Goal: Information Seeking & Learning: Learn about a topic

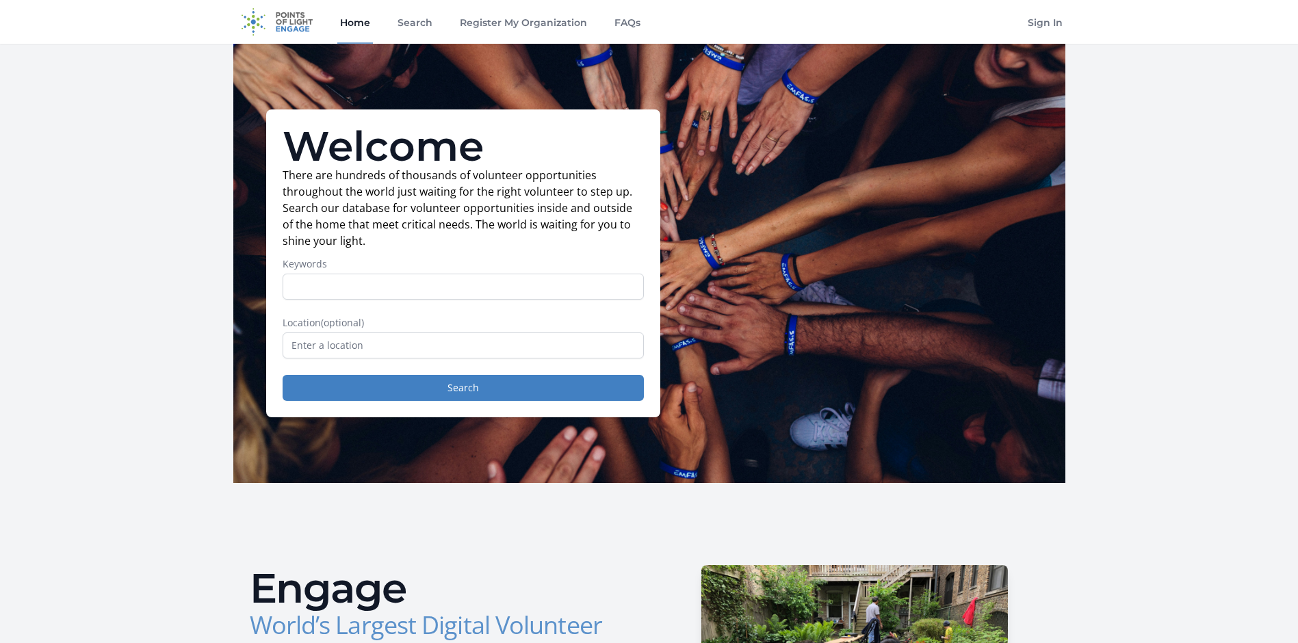
click at [441, 283] on input "Keywords" at bounding box center [463, 287] width 361 height 26
click at [435, 333] on input "text" at bounding box center [463, 346] width 361 height 26
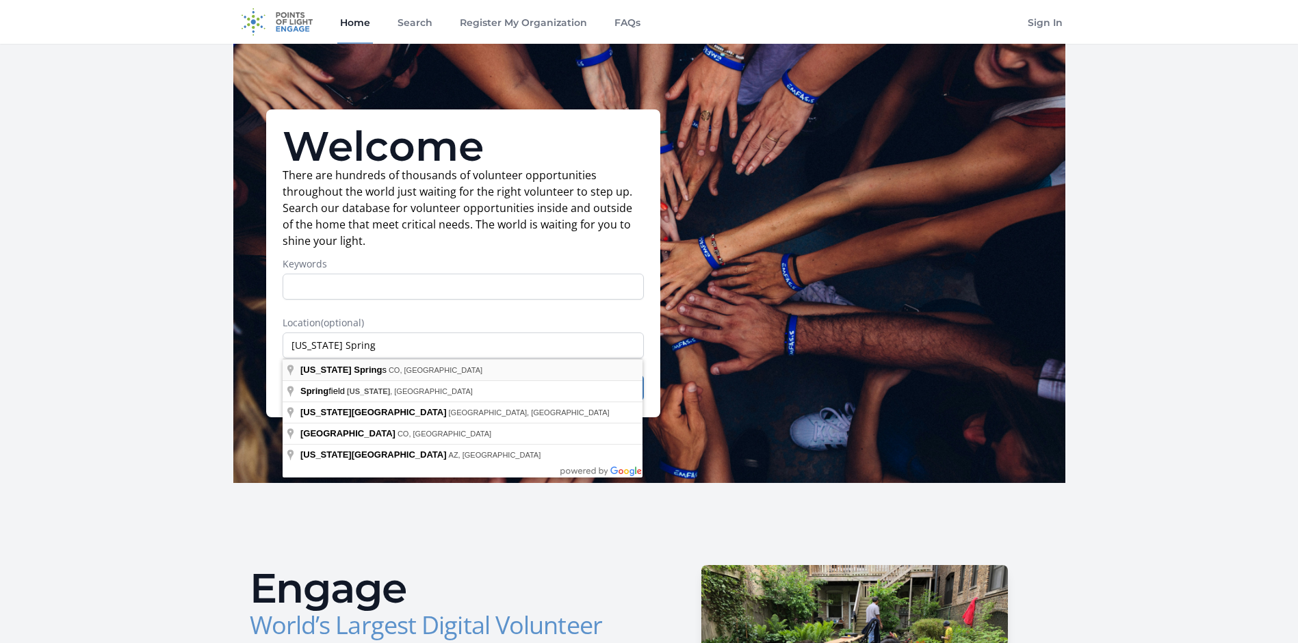
type input "[US_STATE][GEOGRAPHIC_DATA], [GEOGRAPHIC_DATA], [GEOGRAPHIC_DATA]"
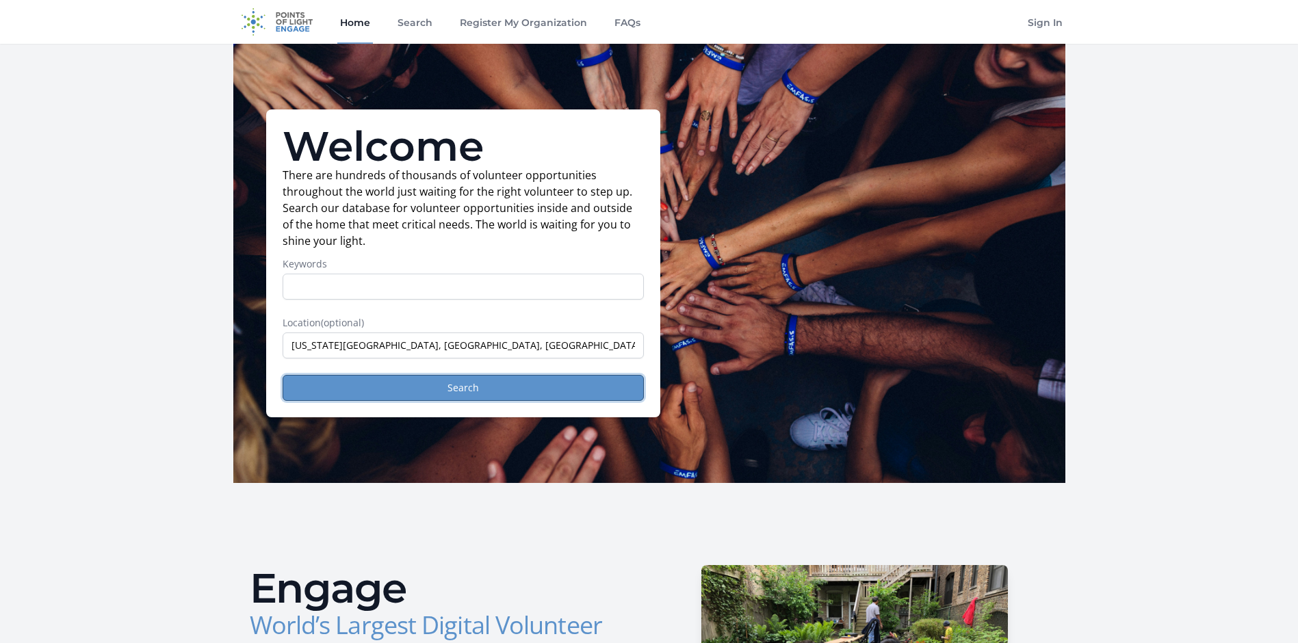
click at [445, 396] on button "Search" at bounding box center [463, 388] width 361 height 26
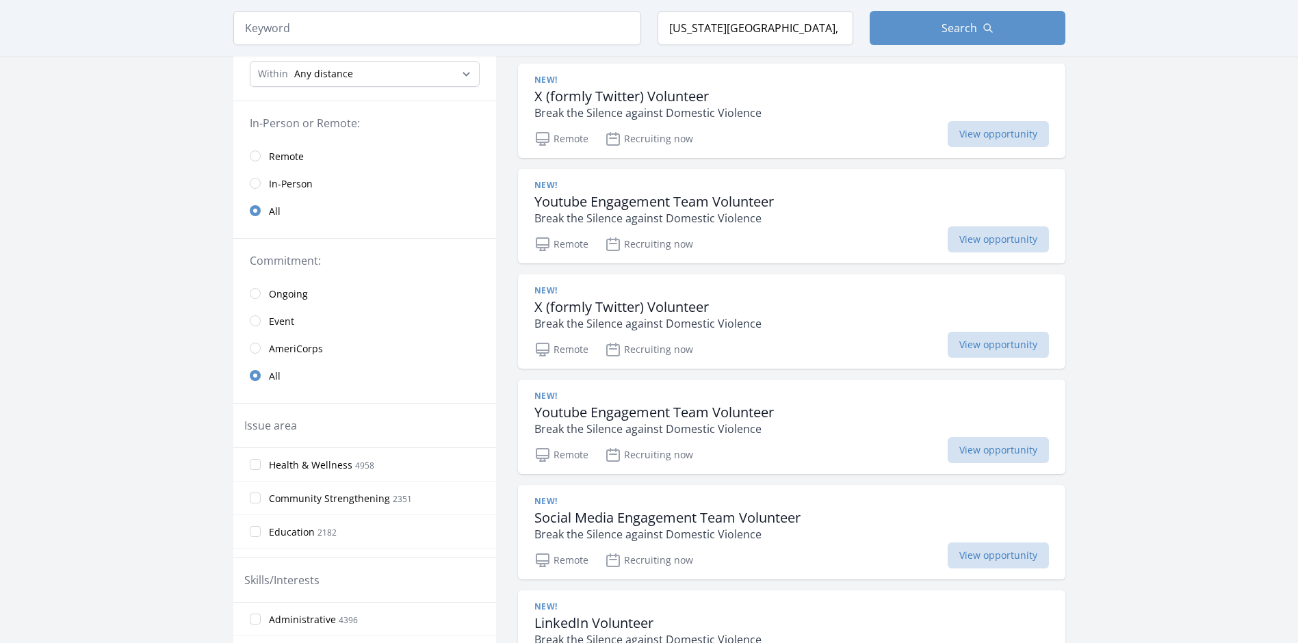
scroll to position [274, 0]
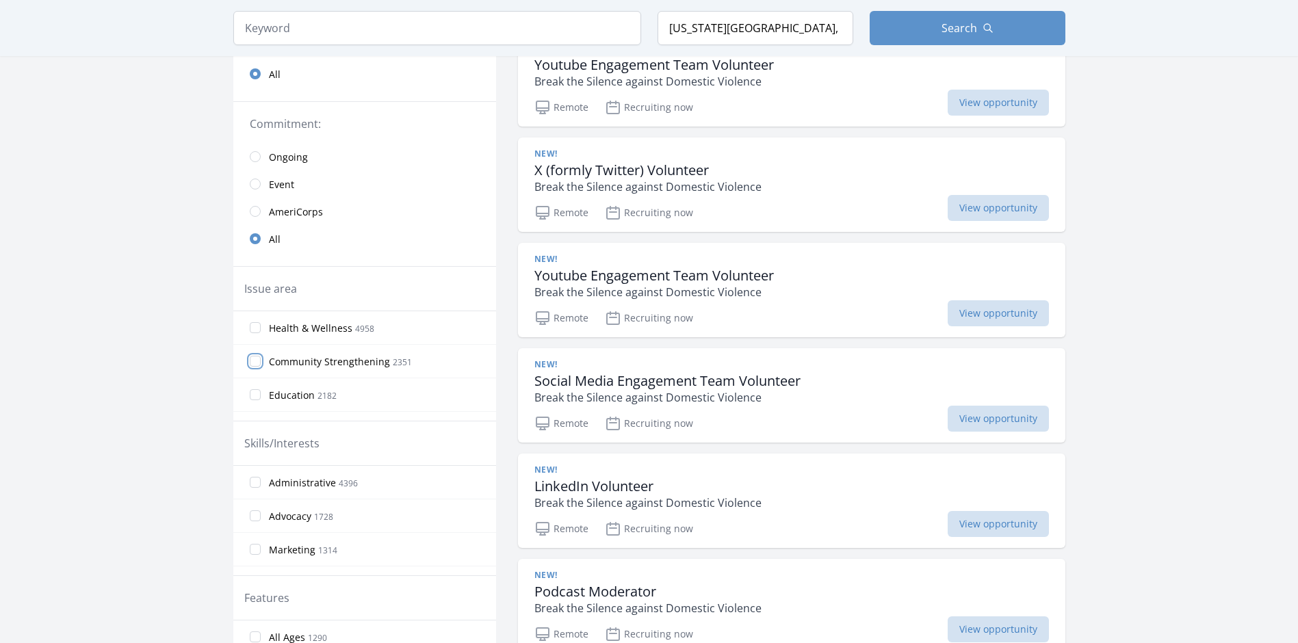
click at [254, 363] on input "Community Strengthening 2351" at bounding box center [255, 361] width 11 height 11
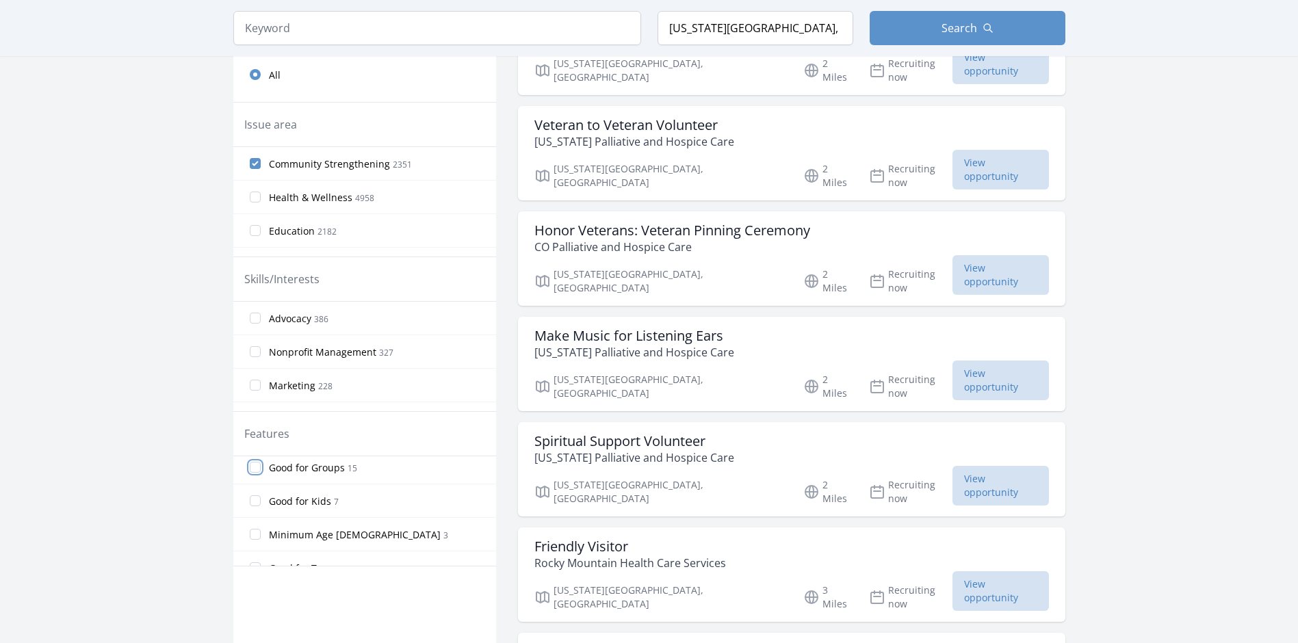
click at [255, 468] on input "Good for Groups 15" at bounding box center [255, 467] width 11 height 11
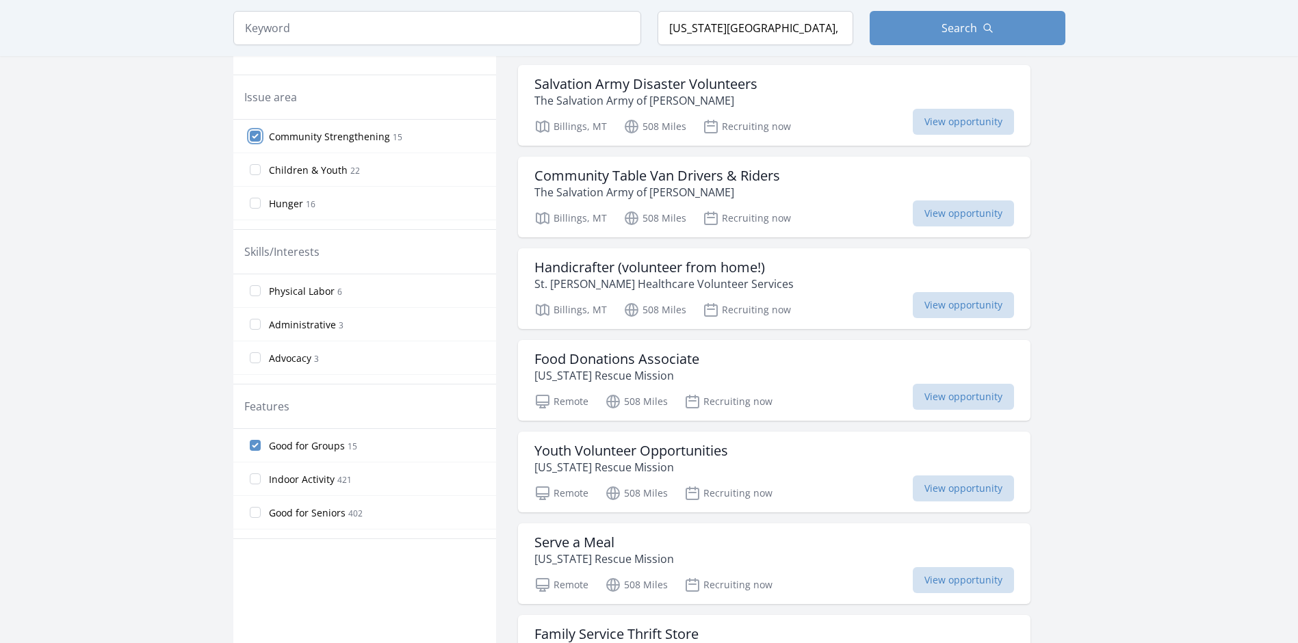
click at [257, 136] on input "Community Strengthening 15" at bounding box center [255, 136] width 11 height 11
